Goal: Transaction & Acquisition: Purchase product/service

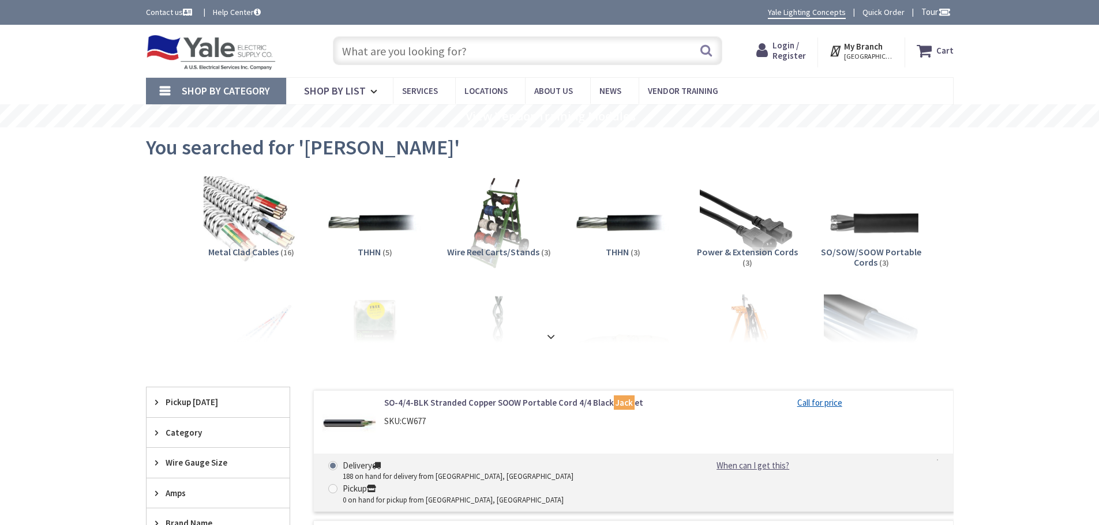
click at [375, 43] on input "text" at bounding box center [527, 50] width 389 height 29
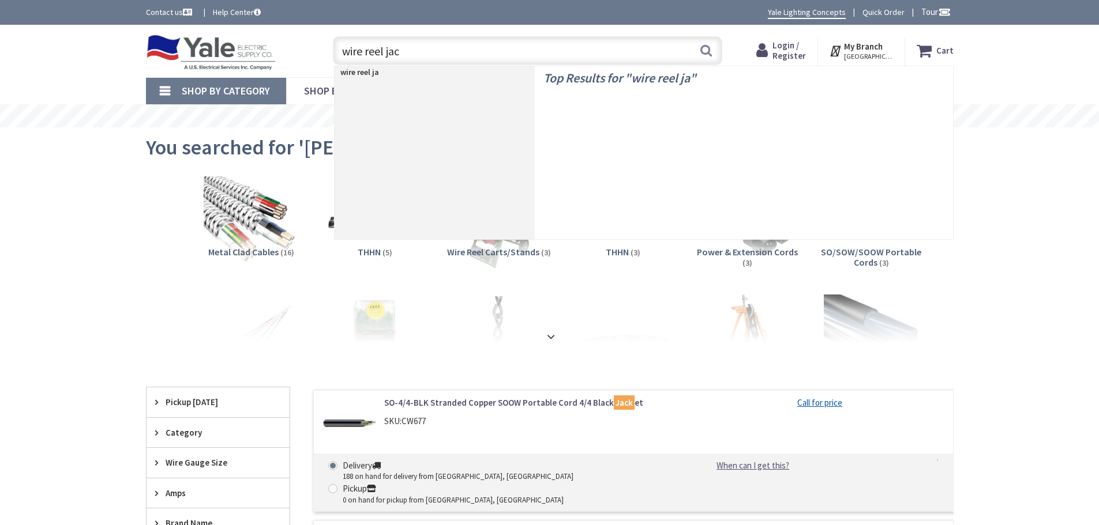
type input "wire [PERSON_NAME]"
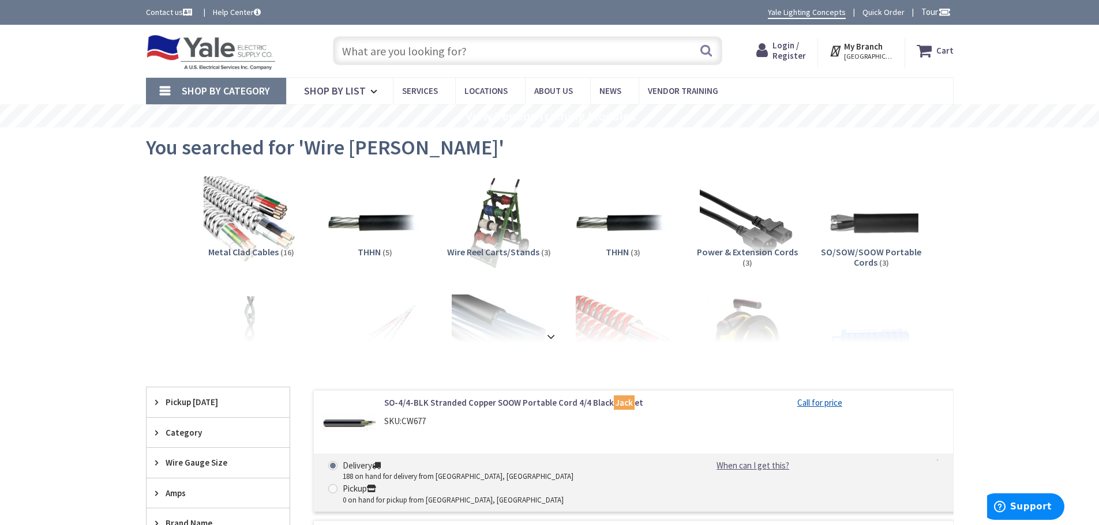
click at [457, 52] on input "text" at bounding box center [527, 50] width 389 height 29
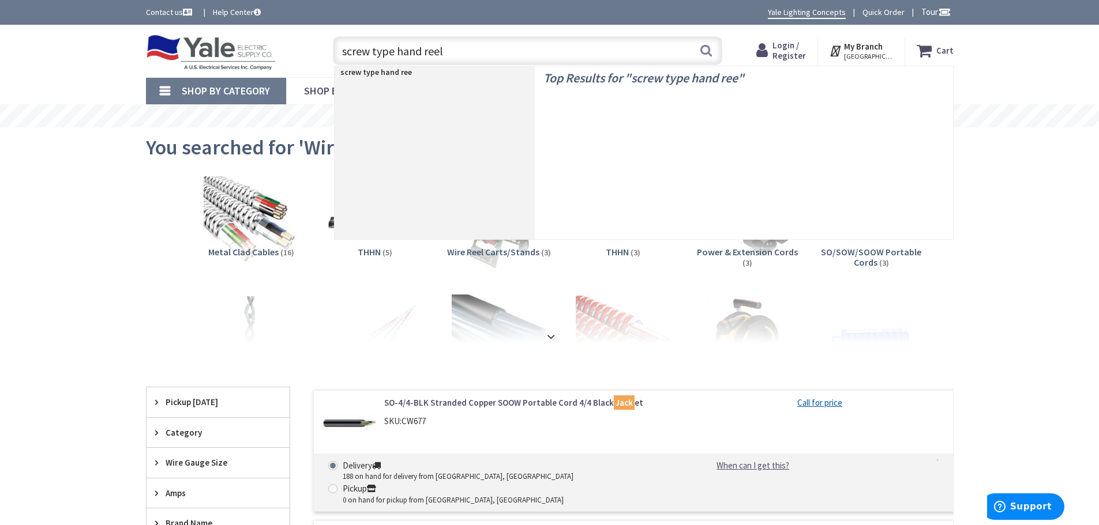
type input "screw type hand reel"
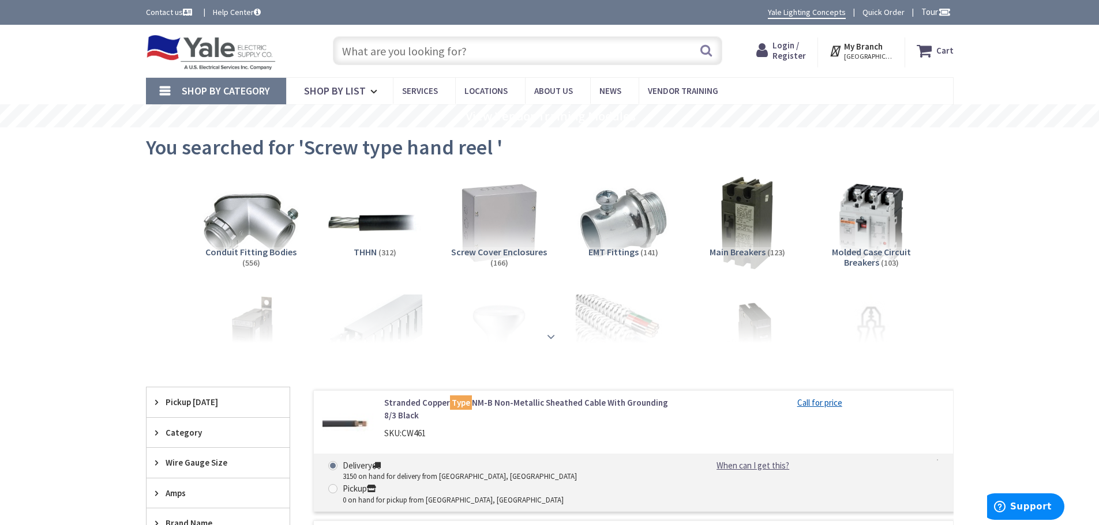
click at [547, 337] on strong at bounding box center [551, 333] width 14 height 13
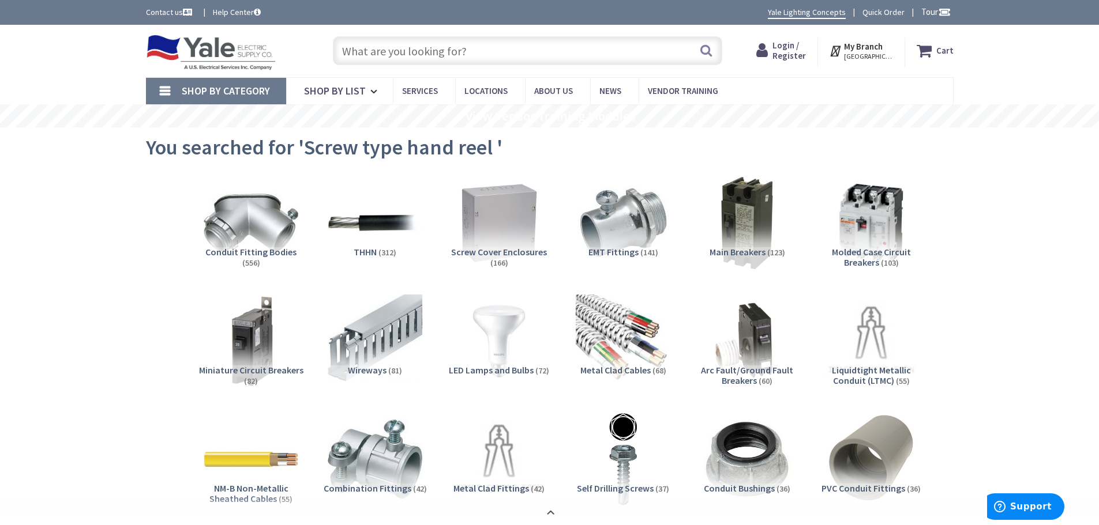
click at [474, 51] on input "text" at bounding box center [527, 50] width 389 height 29
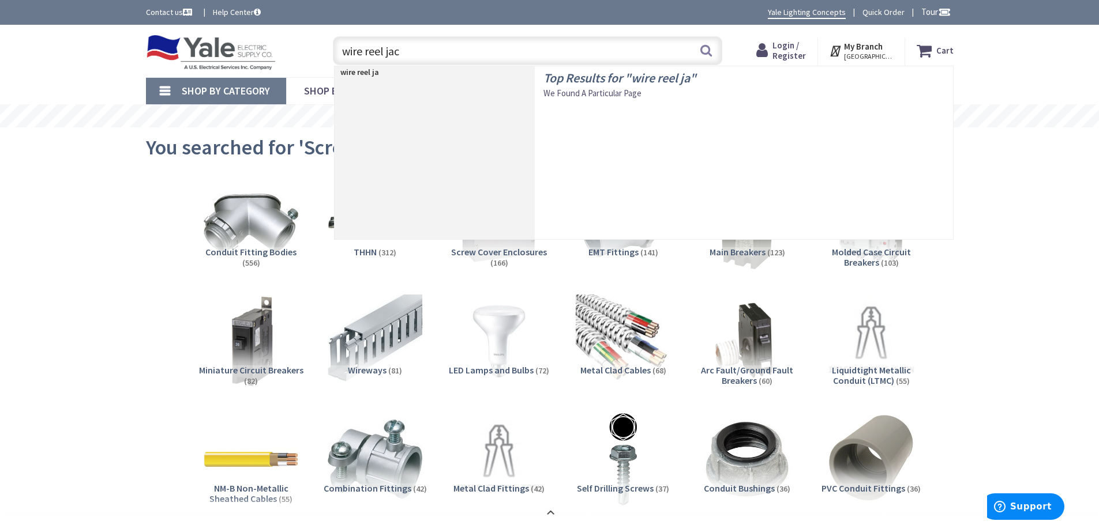
type input "wire reel jack"
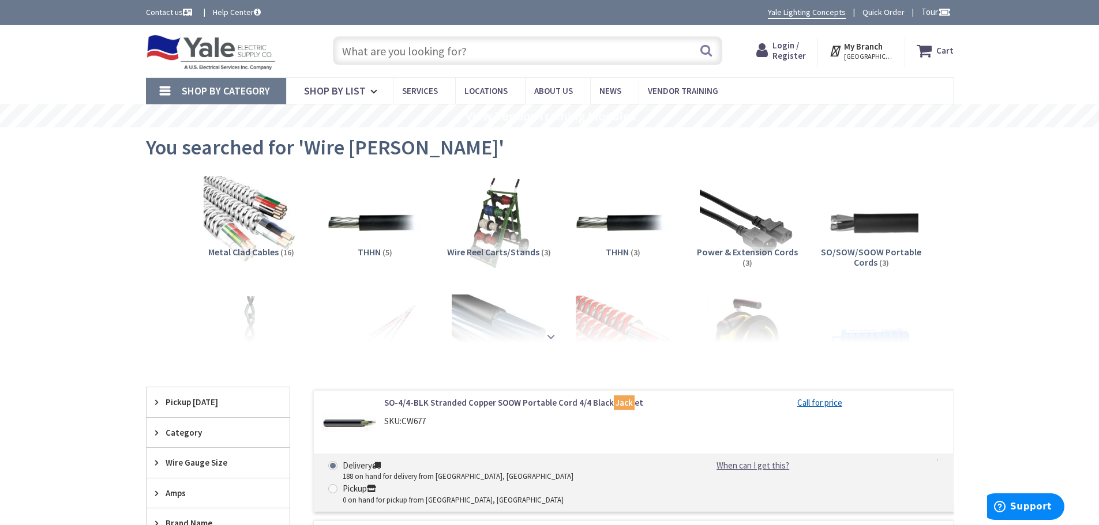
click at [551, 335] on strong at bounding box center [551, 334] width 14 height 13
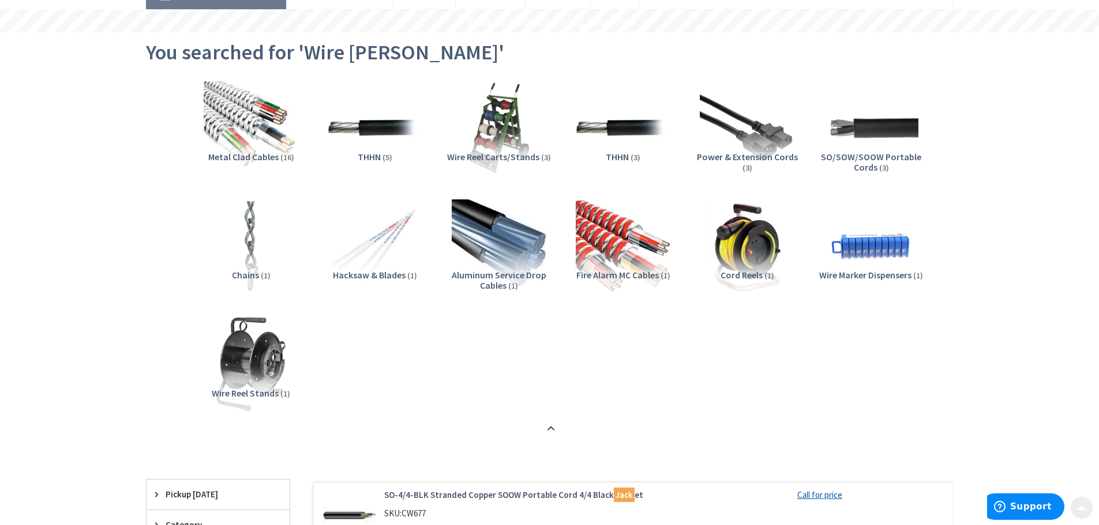
scroll to position [115, 0]
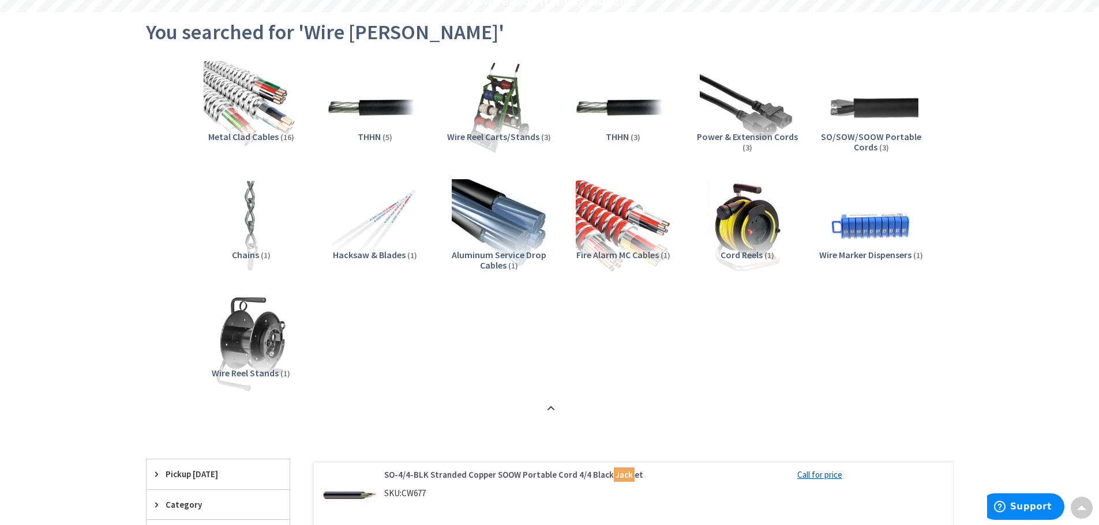
click at [491, 134] on span "Wire Reel Carts/Stands" at bounding box center [493, 137] width 92 height 12
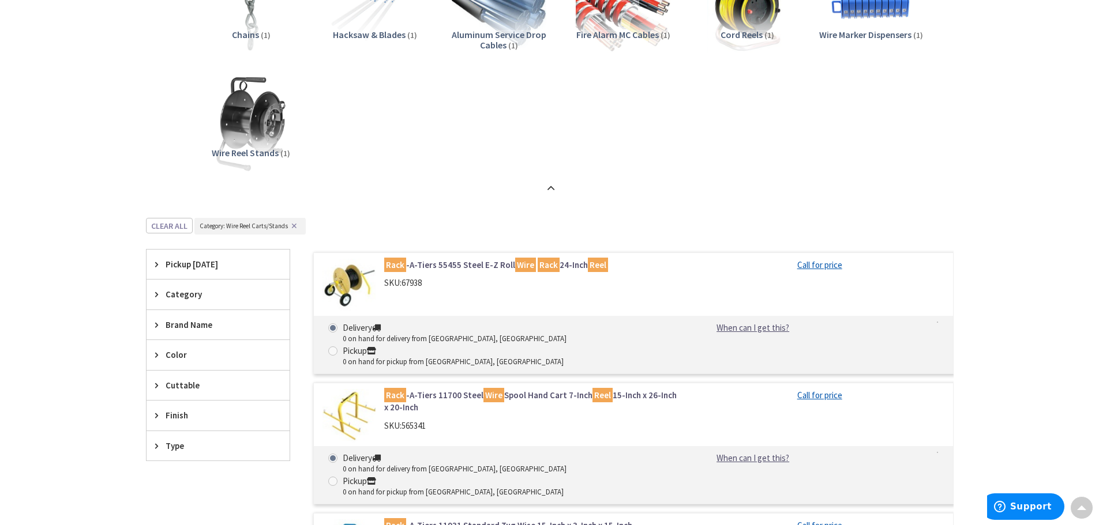
scroll to position [323, 0]
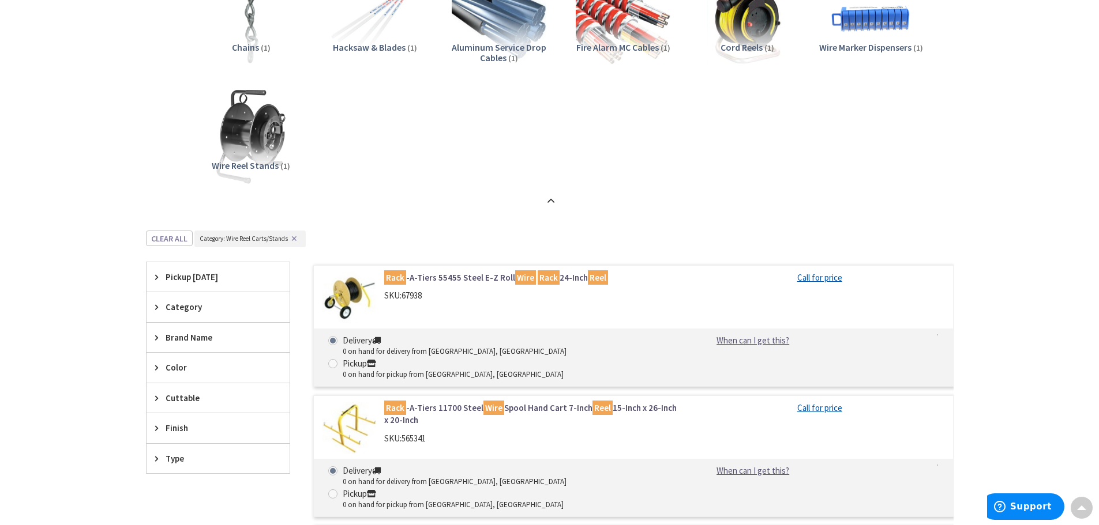
click at [242, 165] on span "Wire Reel Stands" at bounding box center [245, 166] width 67 height 12
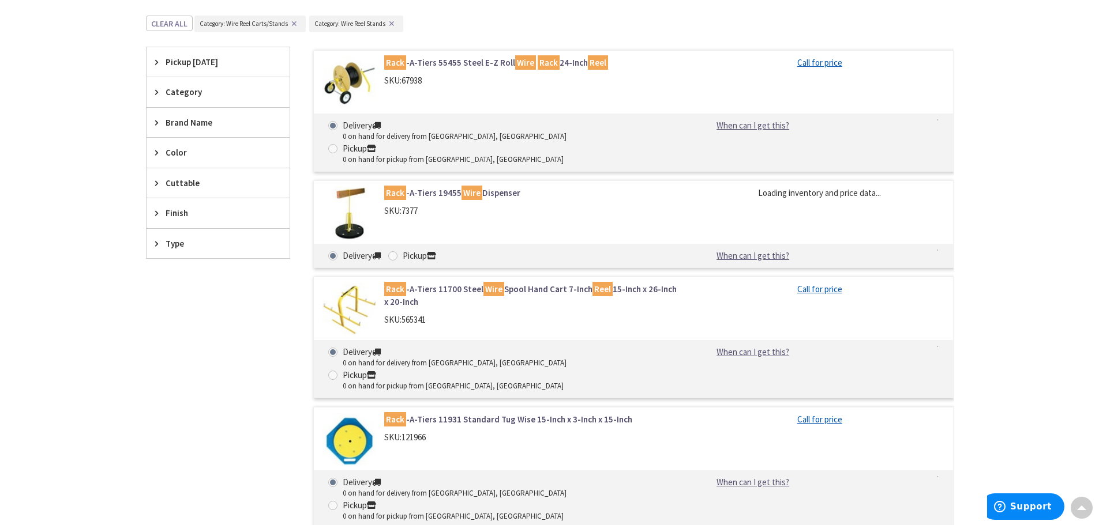
scroll to position [554, 0]
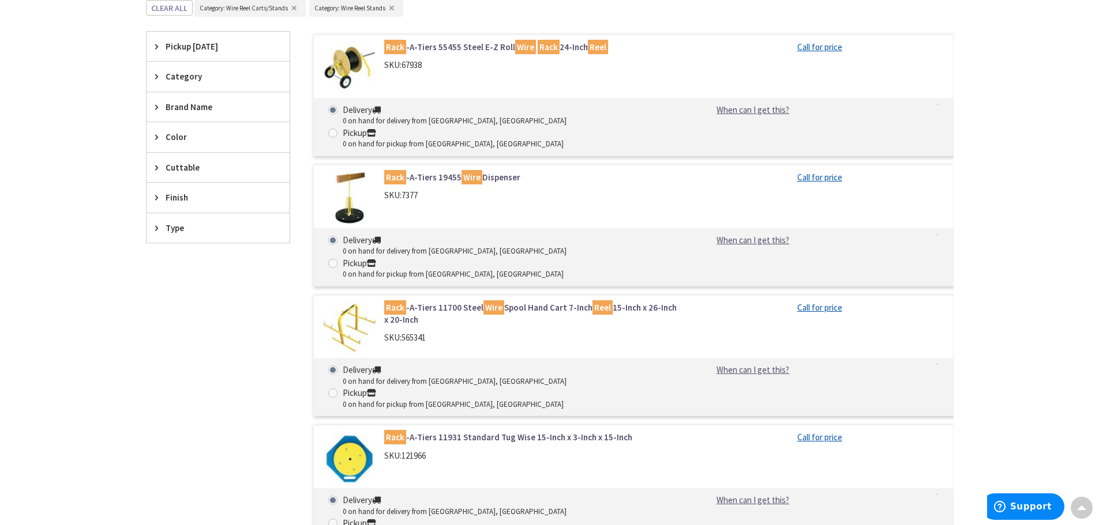
click at [431, 171] on link "Rack -A-Tiers 19455 Wire Dispenser" at bounding box center [531, 177] width 294 height 12
